Goal: Information Seeking & Learning: Learn about a topic

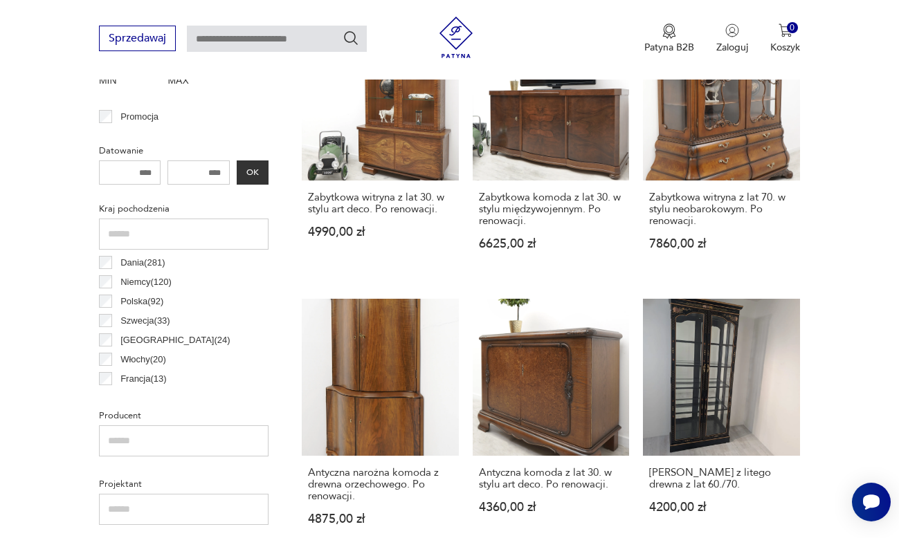
scroll to position [589, 0]
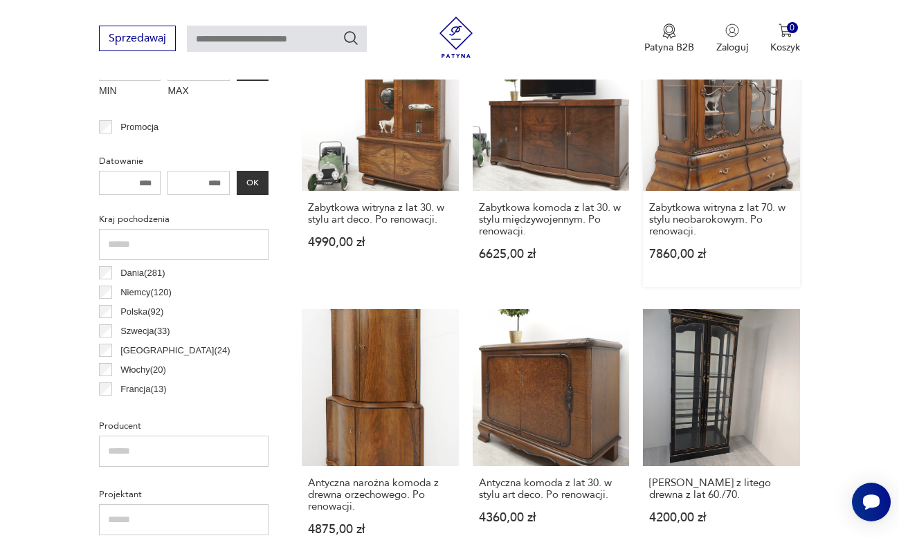
click at [720, 147] on link "Zabytkowa witryna z lat 70. w stylu neobarokowym. Po renowacji. 7860,00 zł" at bounding box center [721, 160] width 157 height 253
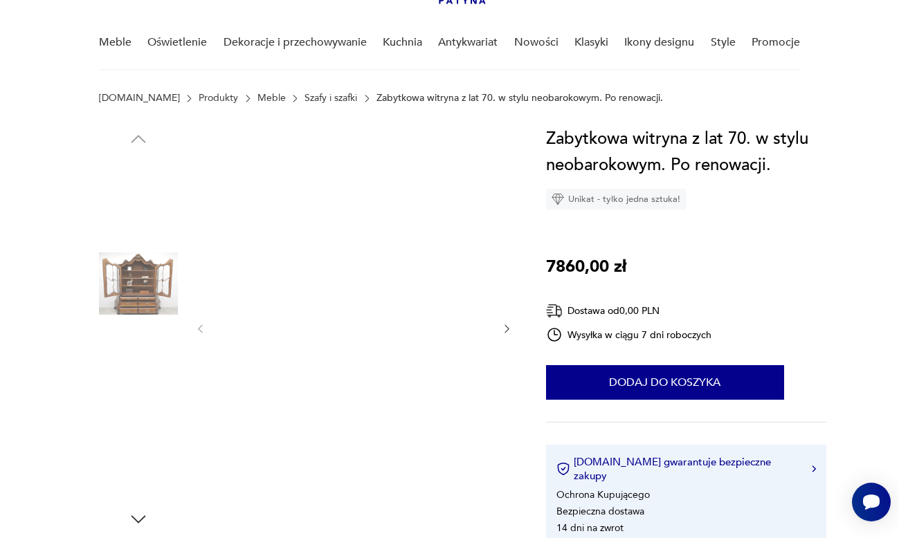
scroll to position [102, 0]
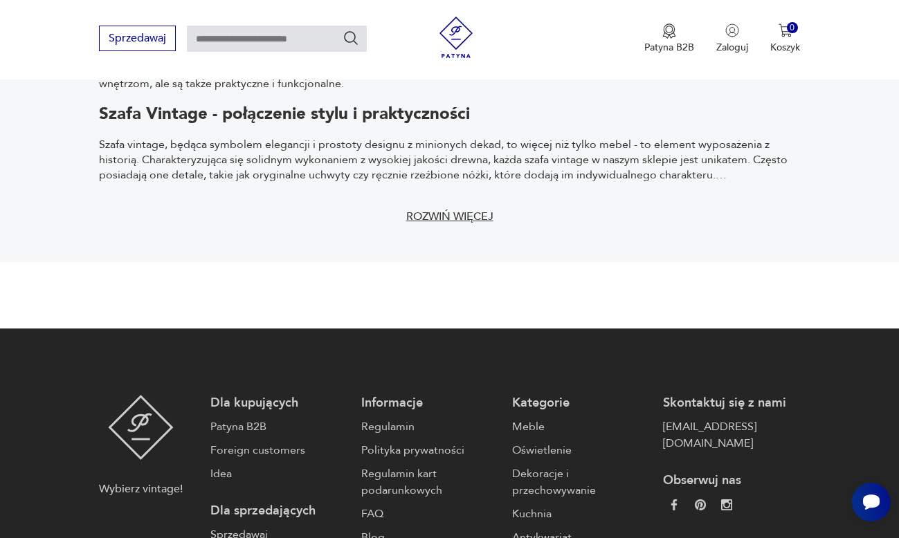
scroll to position [2578, 0]
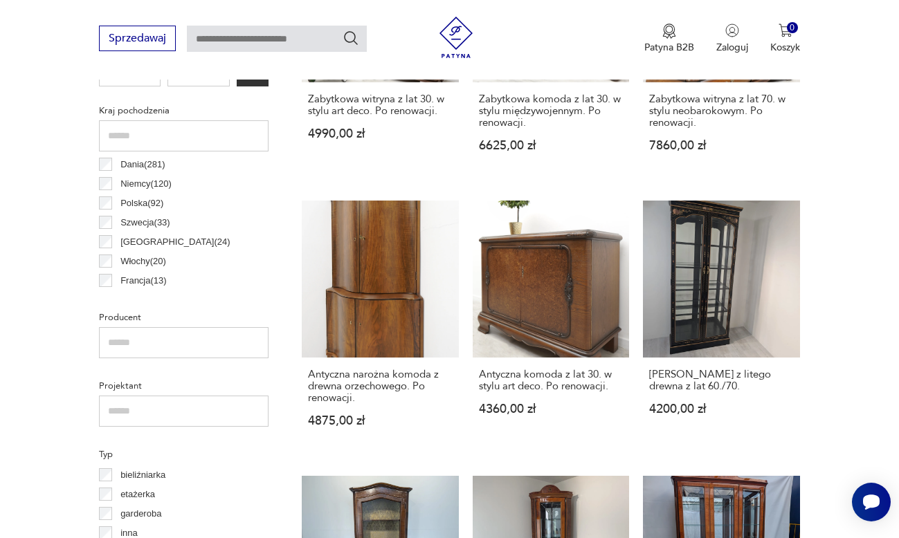
click at [137, 65] on div "Sprzedawaj Patyna B2B Zaloguj 0 Koszyk Twój koszyk ( 0 ) Brak produktów w koszy…" at bounding box center [449, 40] width 899 height 80
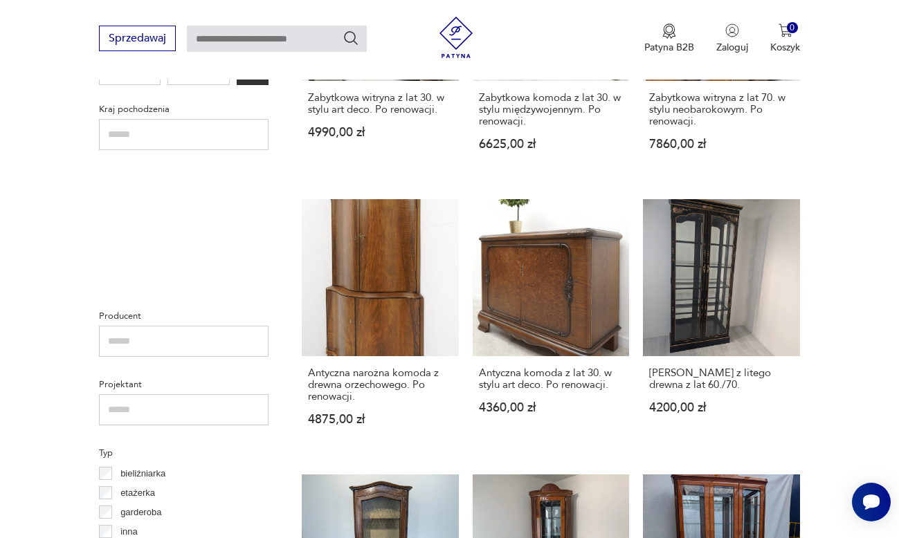
scroll to position [210, 0]
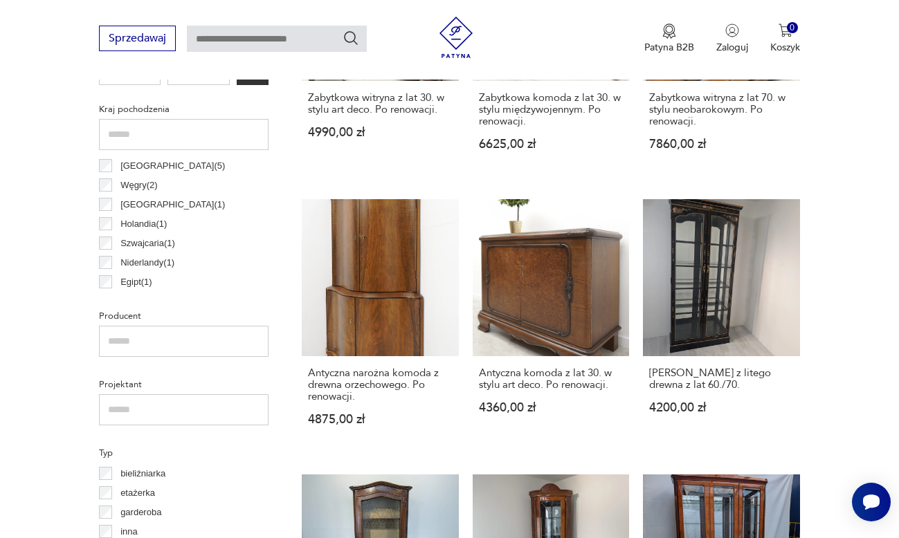
click at [152, 282] on p "Egipt ( 1 )" at bounding box center [136, 282] width 32 height 15
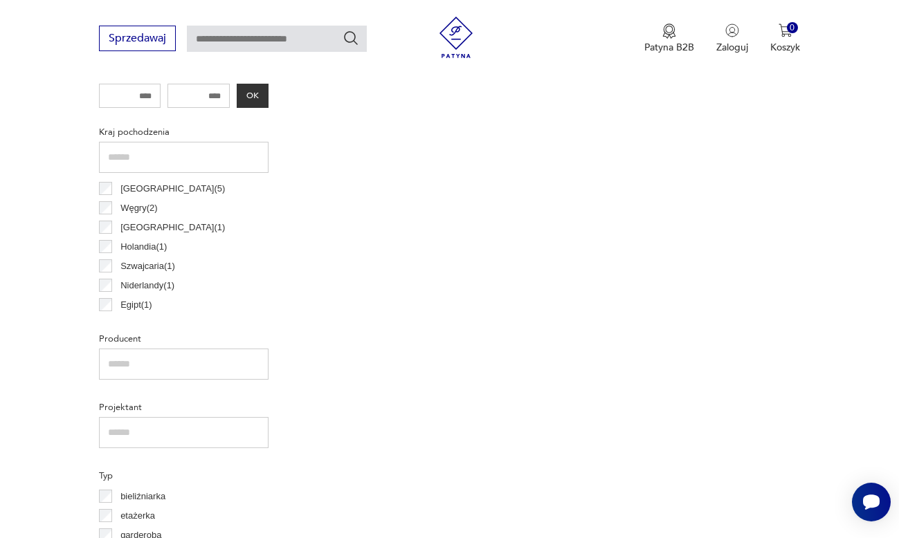
scroll to position [368, 0]
